Goal: Information Seeking & Learning: Check status

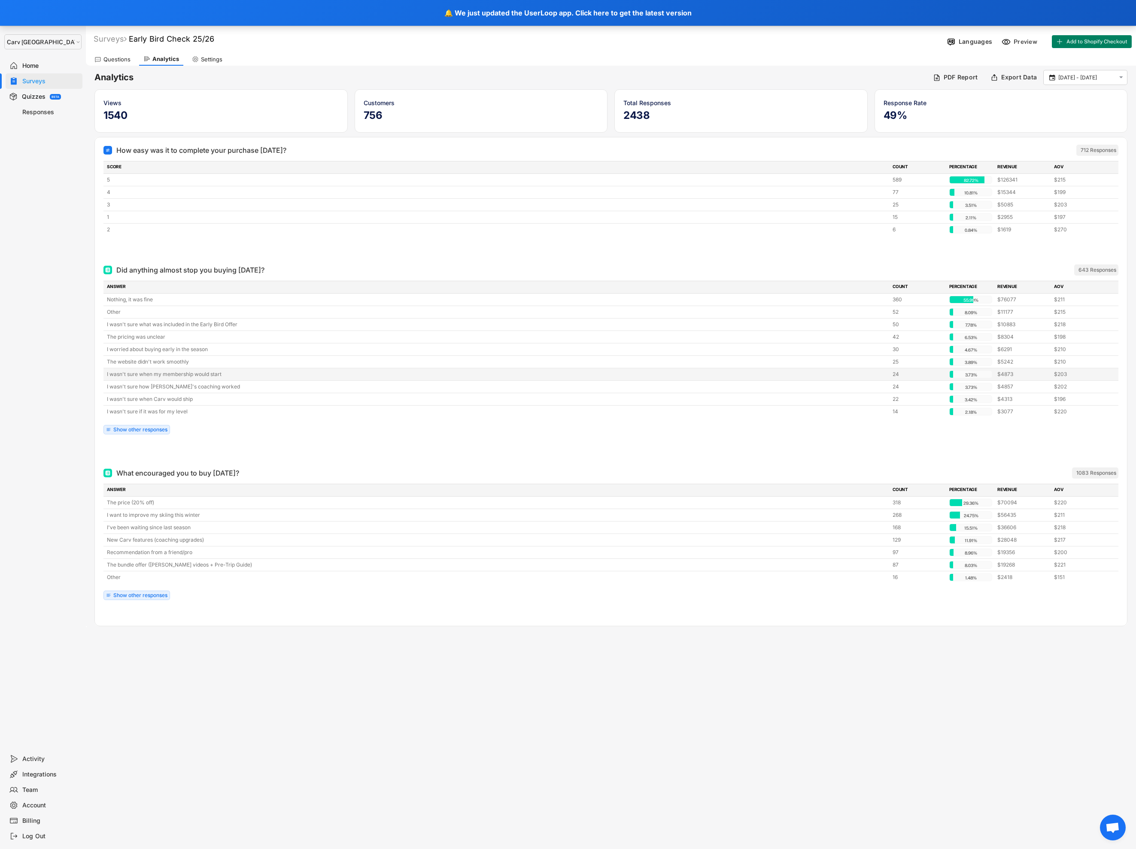
select select ""1348695171700984260__LOOKUP__1664546256262x474730326317858800""
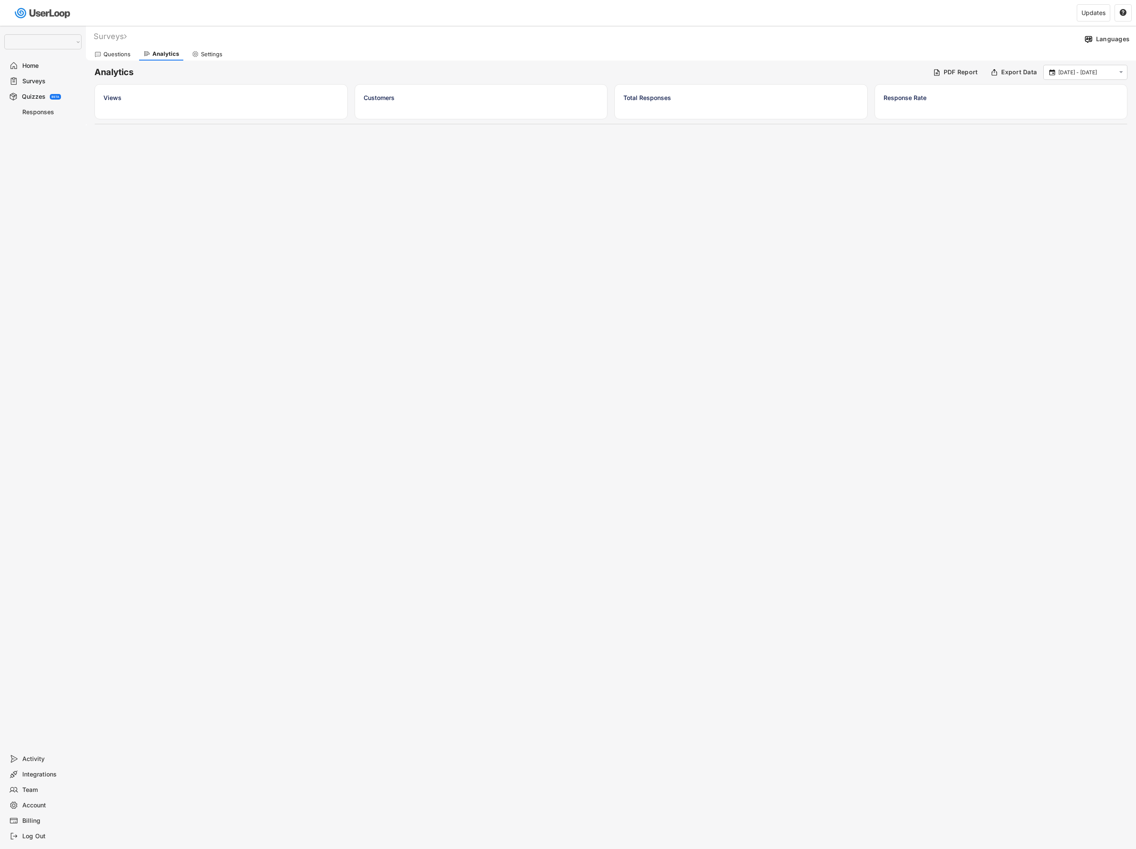
select select ""1348695171700984260__LOOKUP__1664546256262x474730326317858800""
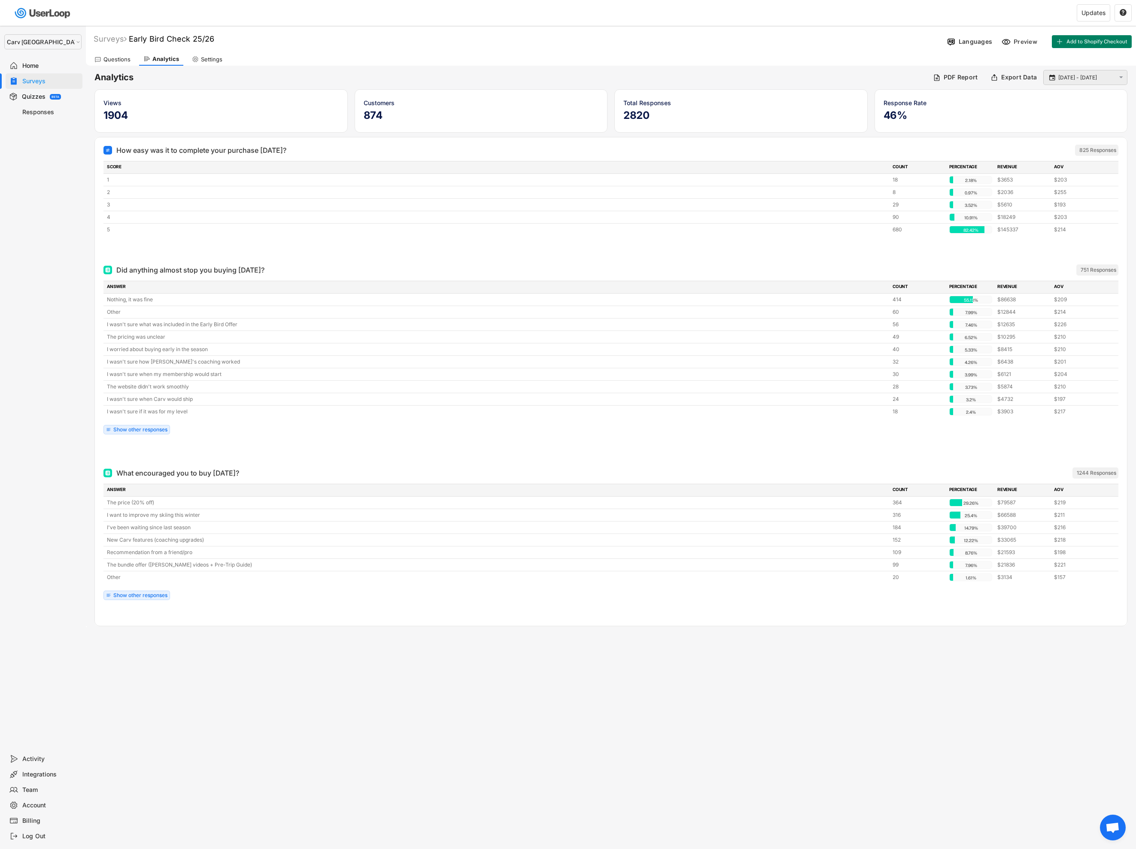
click at [1084, 77] on input "[DATE] - [DATE]" at bounding box center [1086, 77] width 57 height 9
click at [711, 665] on div "missing element 30% 30% 0% 0% Surveys Early Bird Check 25/26 Languages Preview …" at bounding box center [568, 424] width 1136 height 849
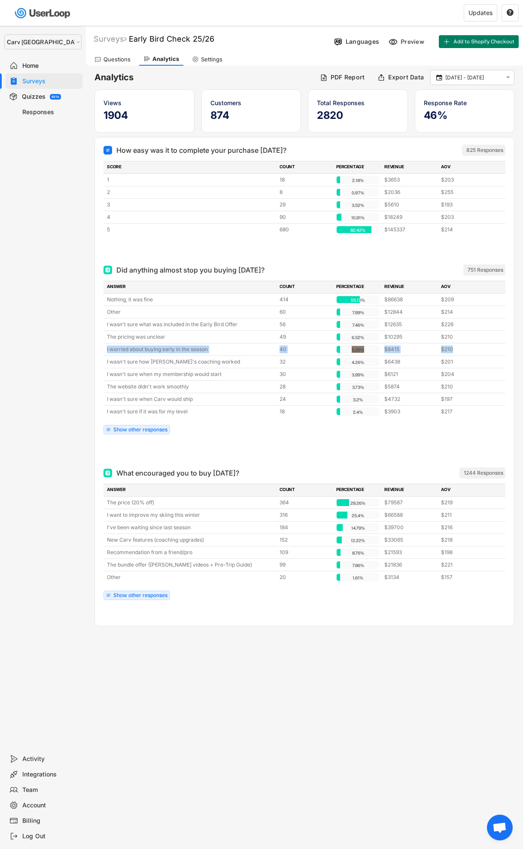
drag, startPoint x: 520, startPoint y: 355, endPoint x: 618, endPoint y: 341, distance: 99.3
click at [523, 341] on html "missing element 30% 30% 0% 0% Surveys Early Bird Check 25/26 Languages Preview …" at bounding box center [261, 424] width 523 height 849
